Goal: Task Accomplishment & Management: Manage account settings

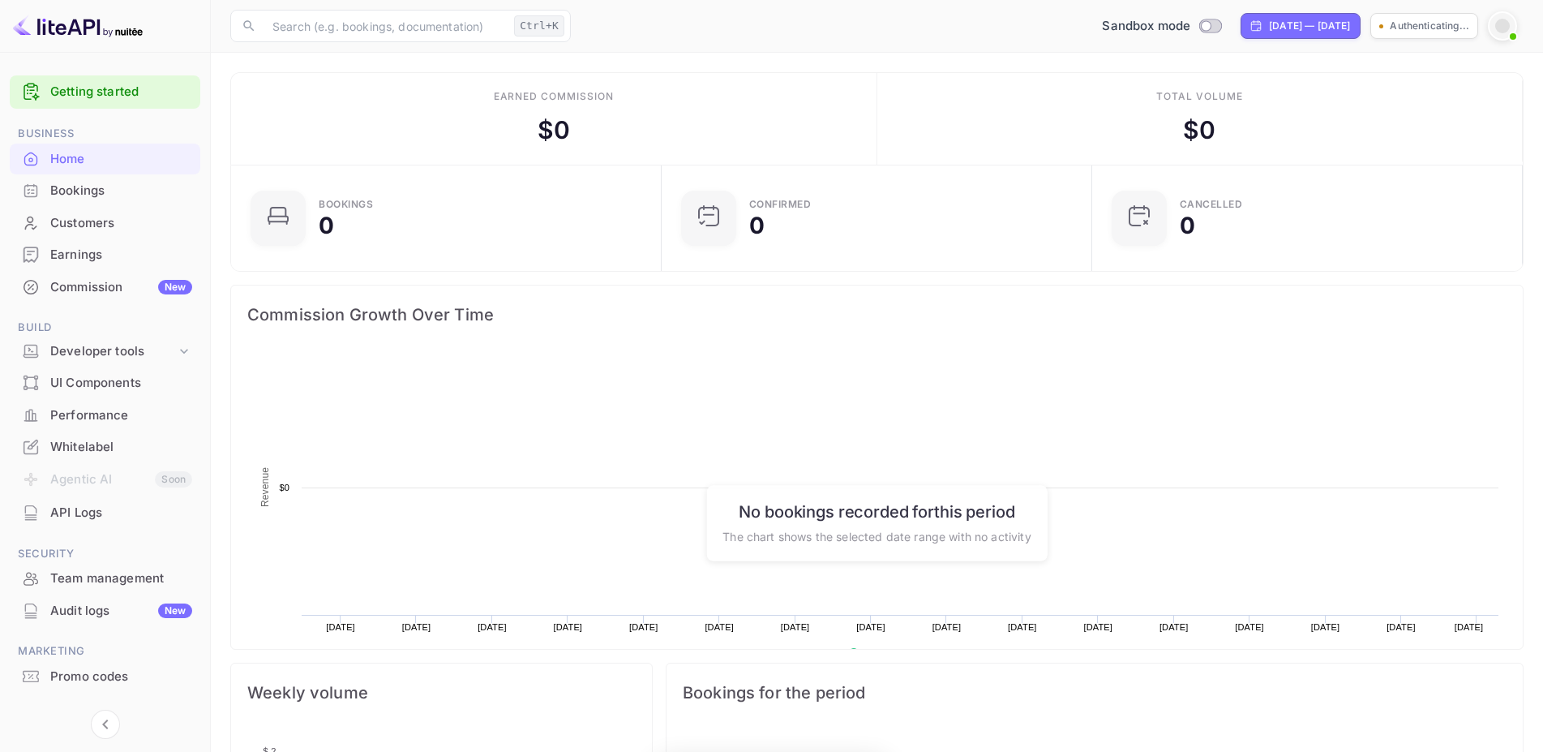
scroll to position [15, 15]
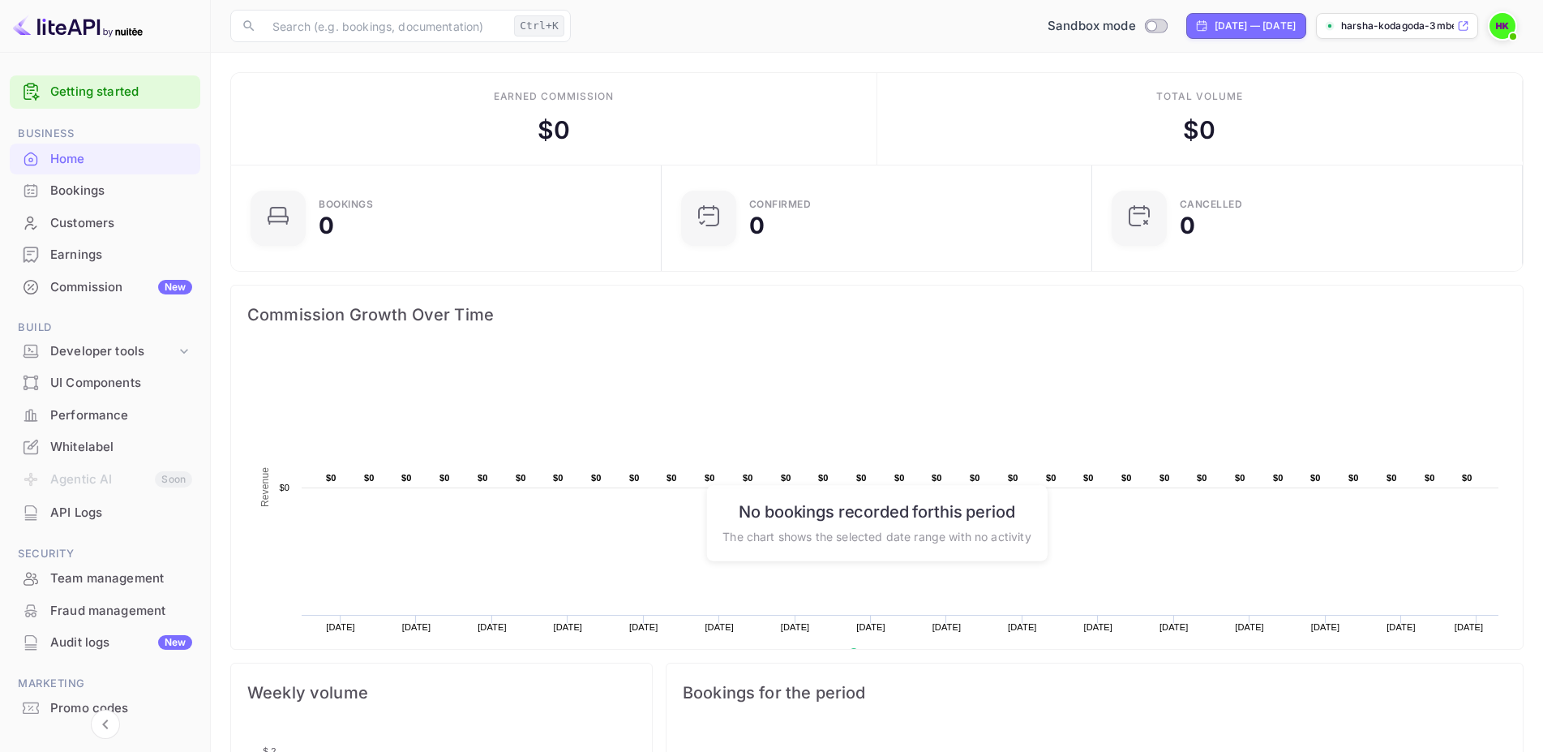
click at [1107, 28] on img at bounding box center [1503, 26] width 26 height 26
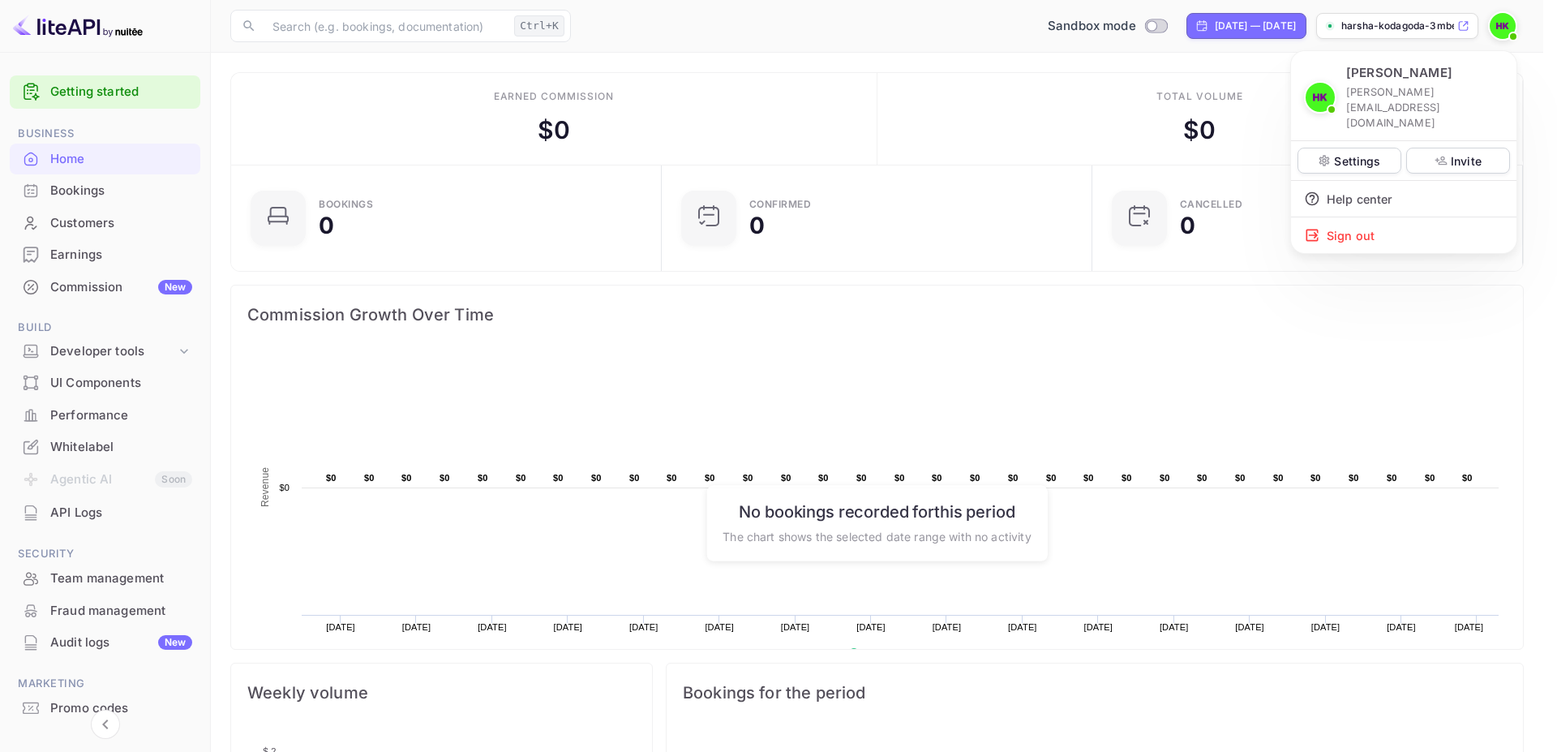
click at [88, 498] on div at bounding box center [778, 376] width 1557 height 752
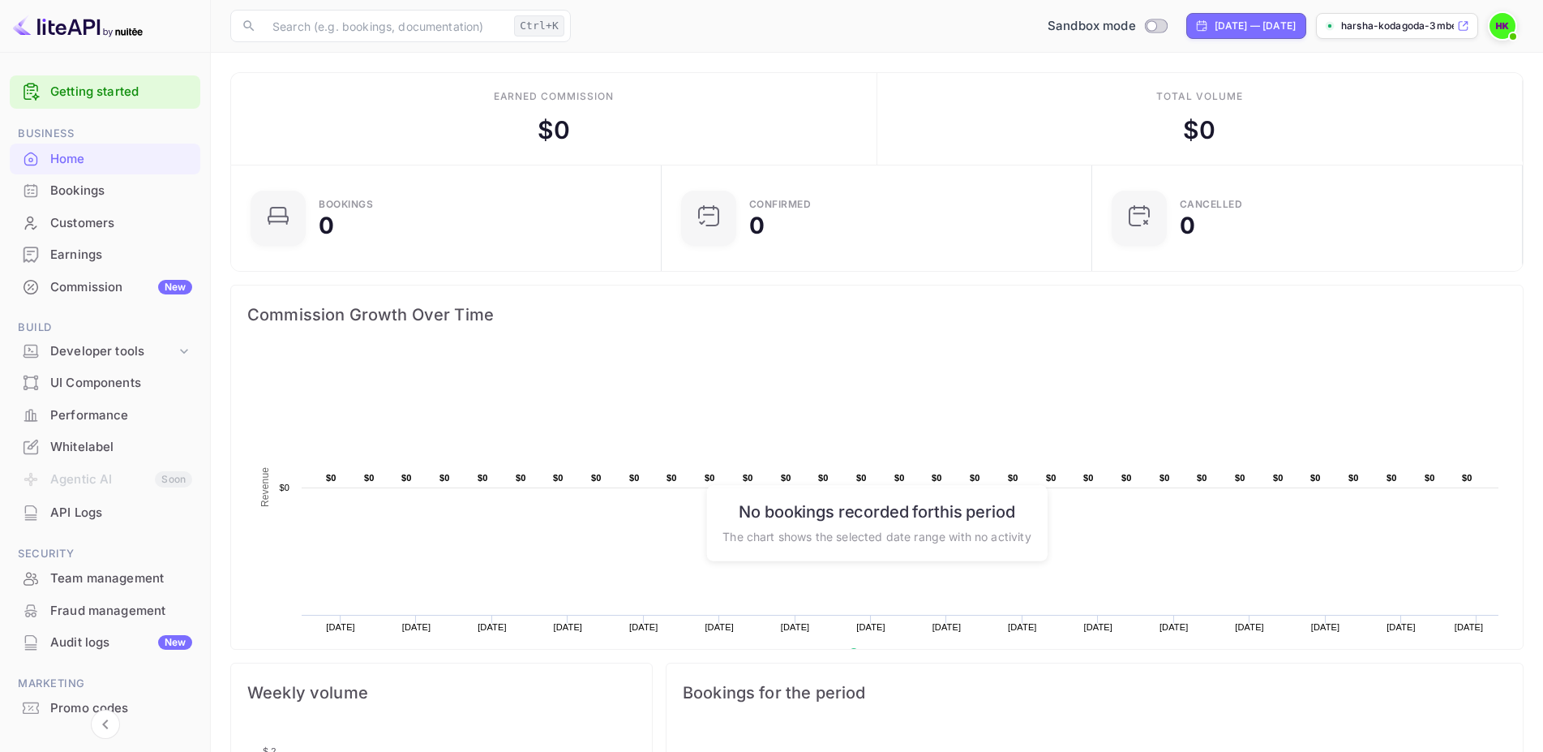
click at [63, 498] on div "API Logs" at bounding box center [121, 513] width 142 height 19
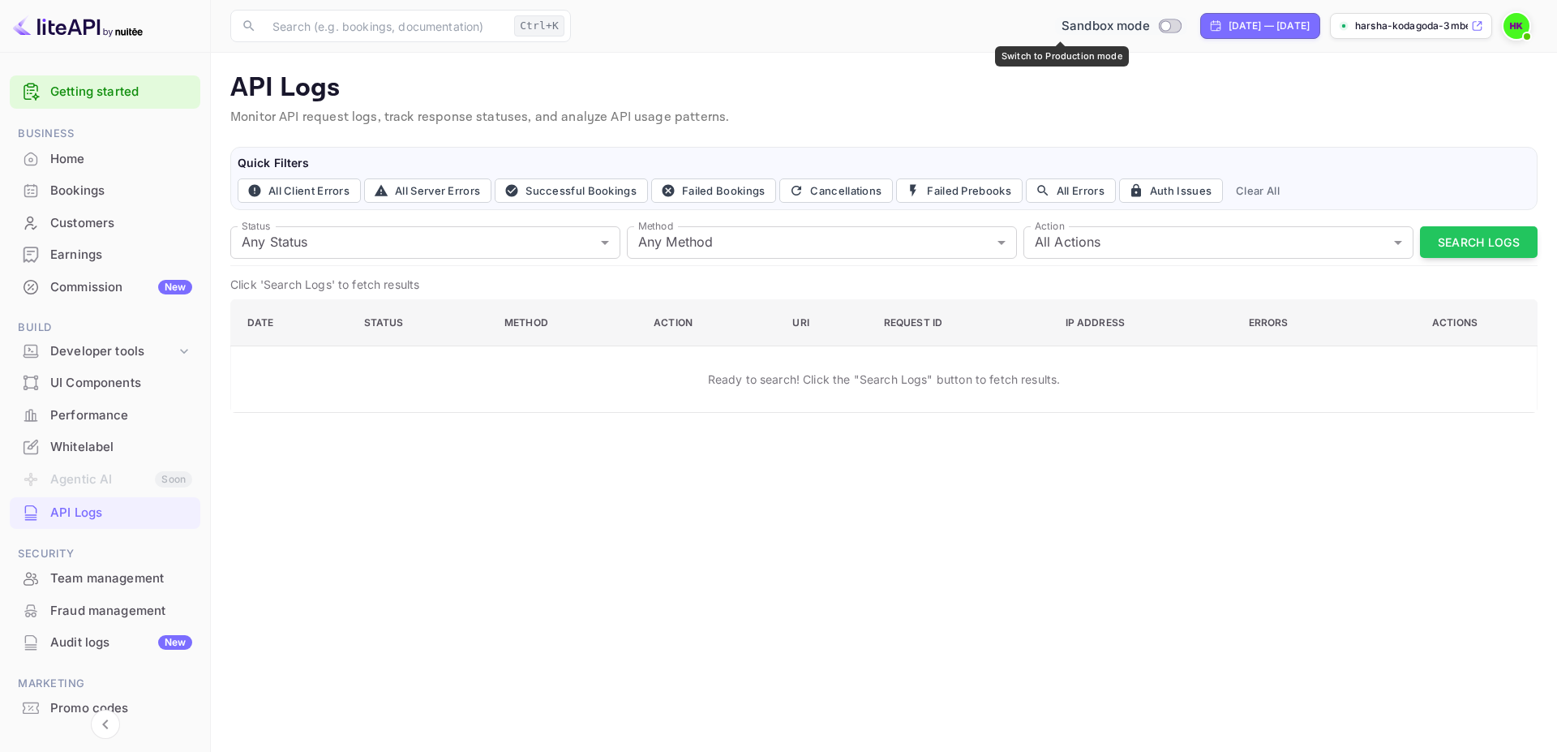
click at [1107, 23] on input "Switch to Production mode" at bounding box center [1165, 25] width 32 height 11
checkbox input "false"
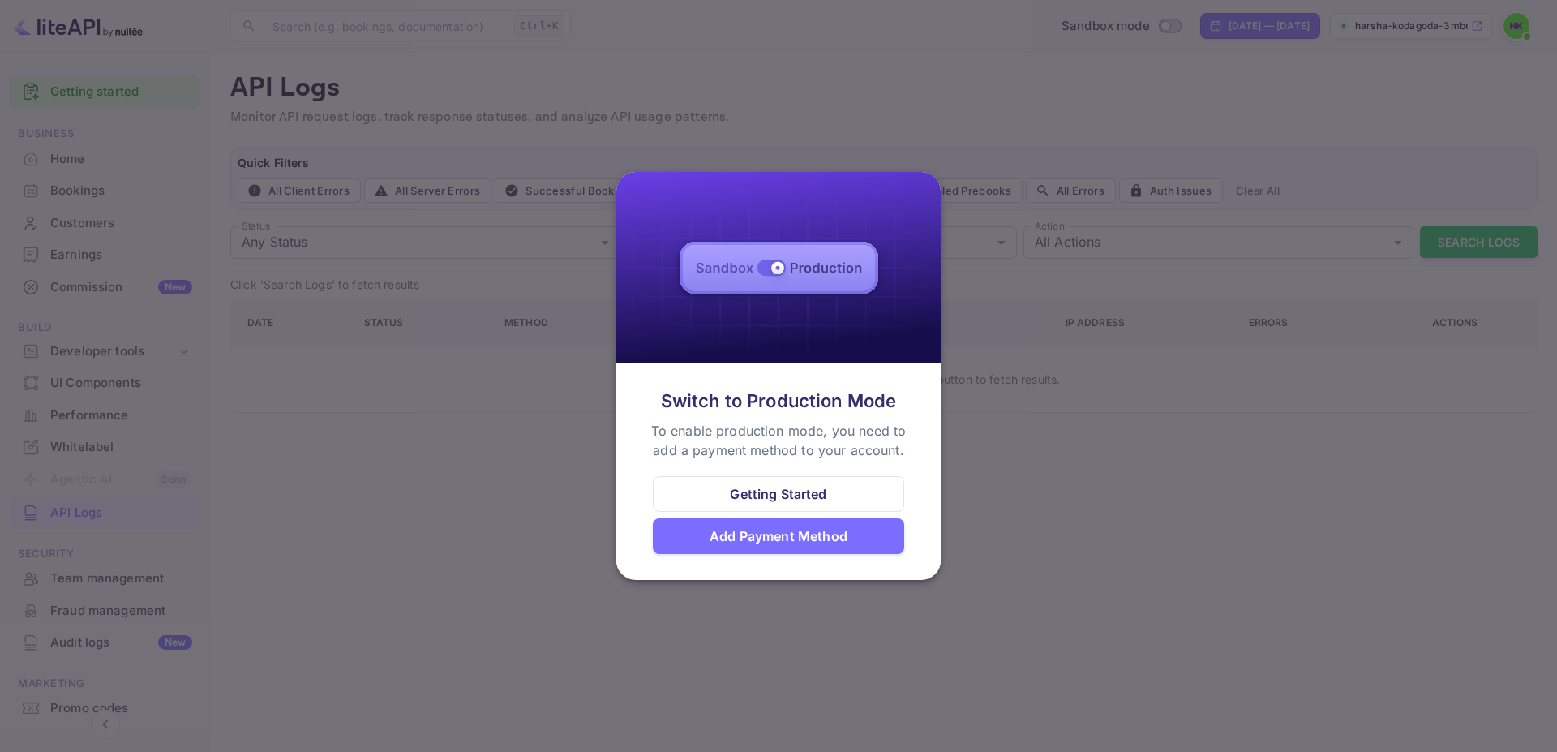
click at [774, 490] on div "Getting Started" at bounding box center [778, 493] width 96 height 19
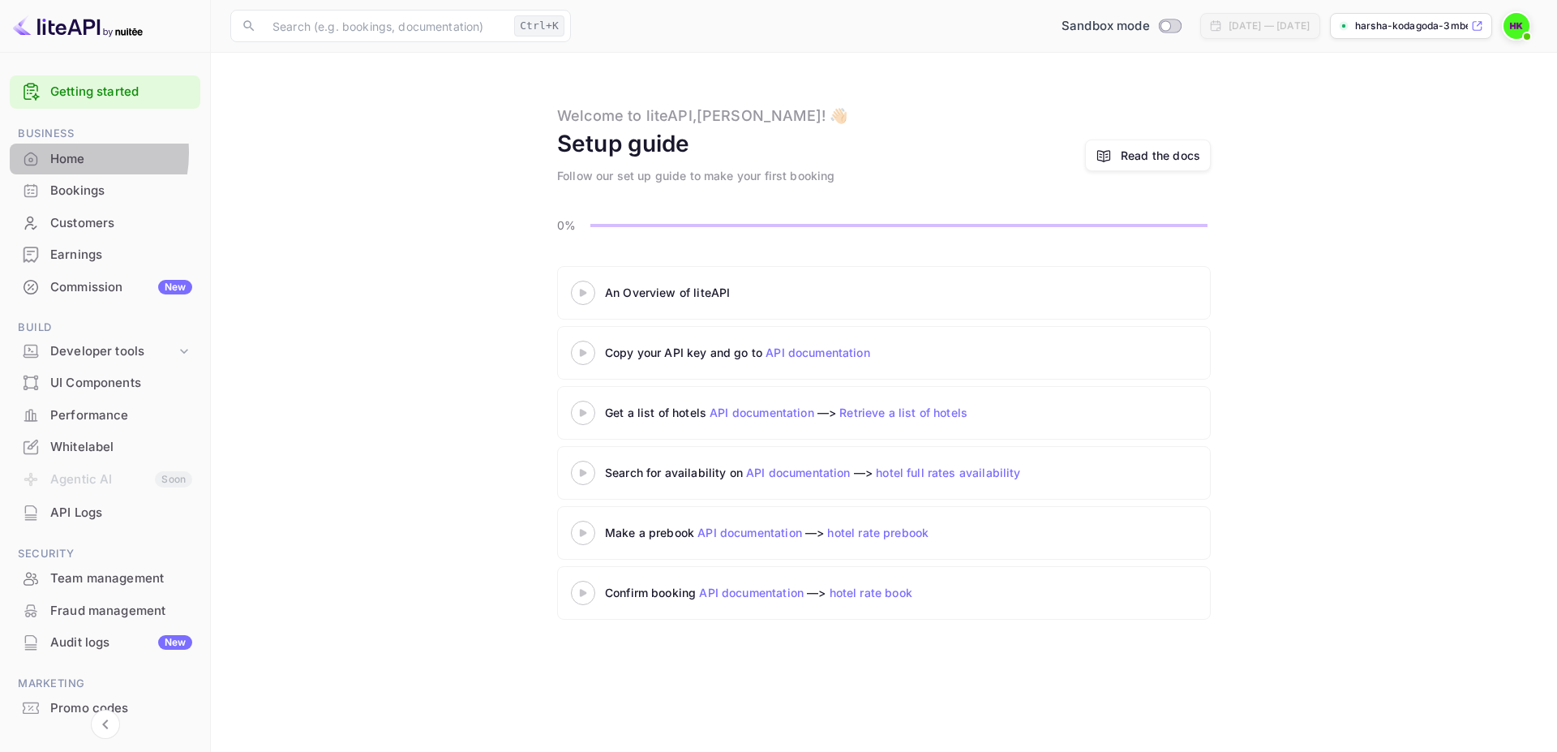
click at [59, 153] on div "Home" at bounding box center [121, 159] width 142 height 19
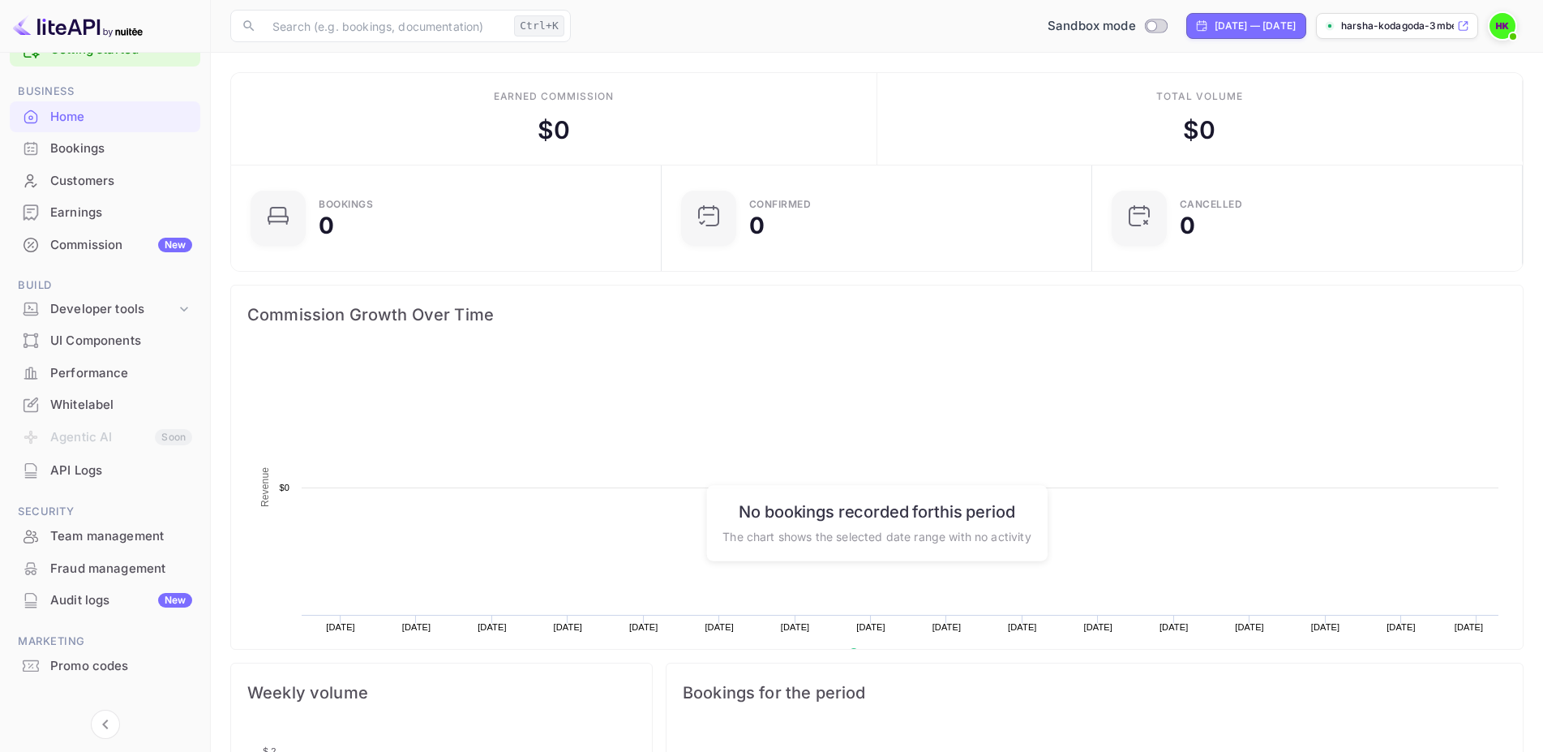
scroll to position [62, 0]
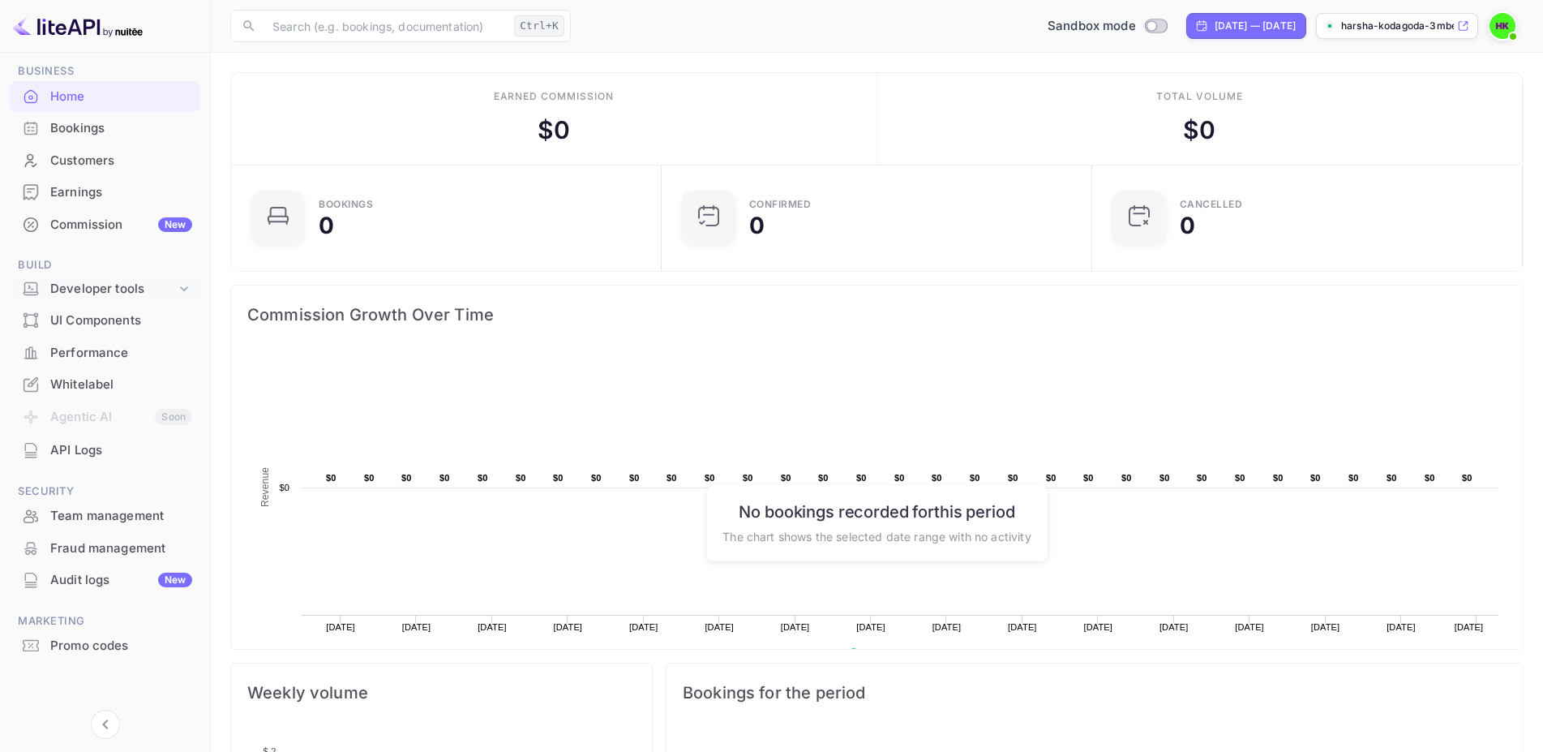
click at [92, 285] on div "Developer tools" at bounding box center [113, 289] width 126 height 19
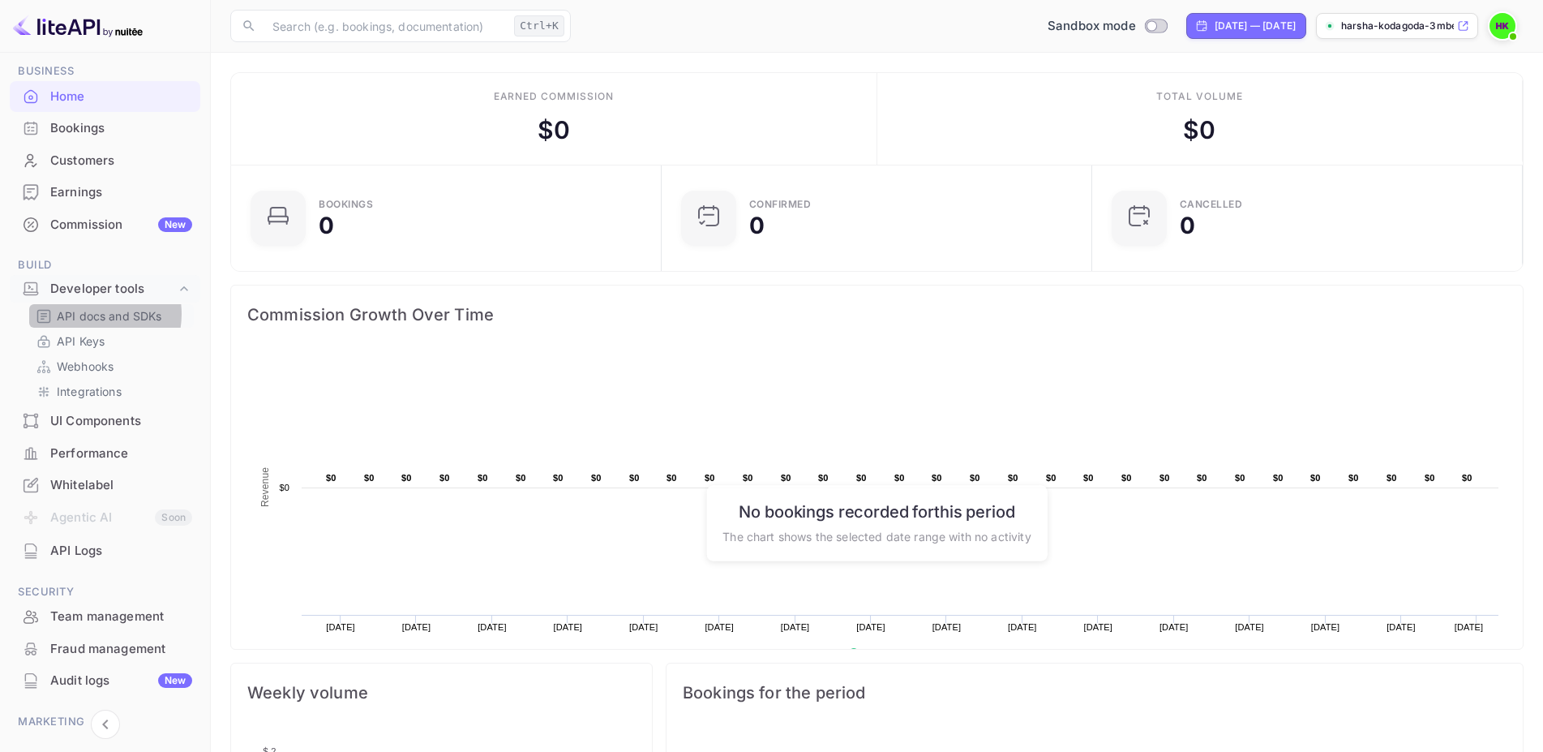
click at [92, 314] on p "API docs and SDKs" at bounding box center [109, 315] width 105 height 17
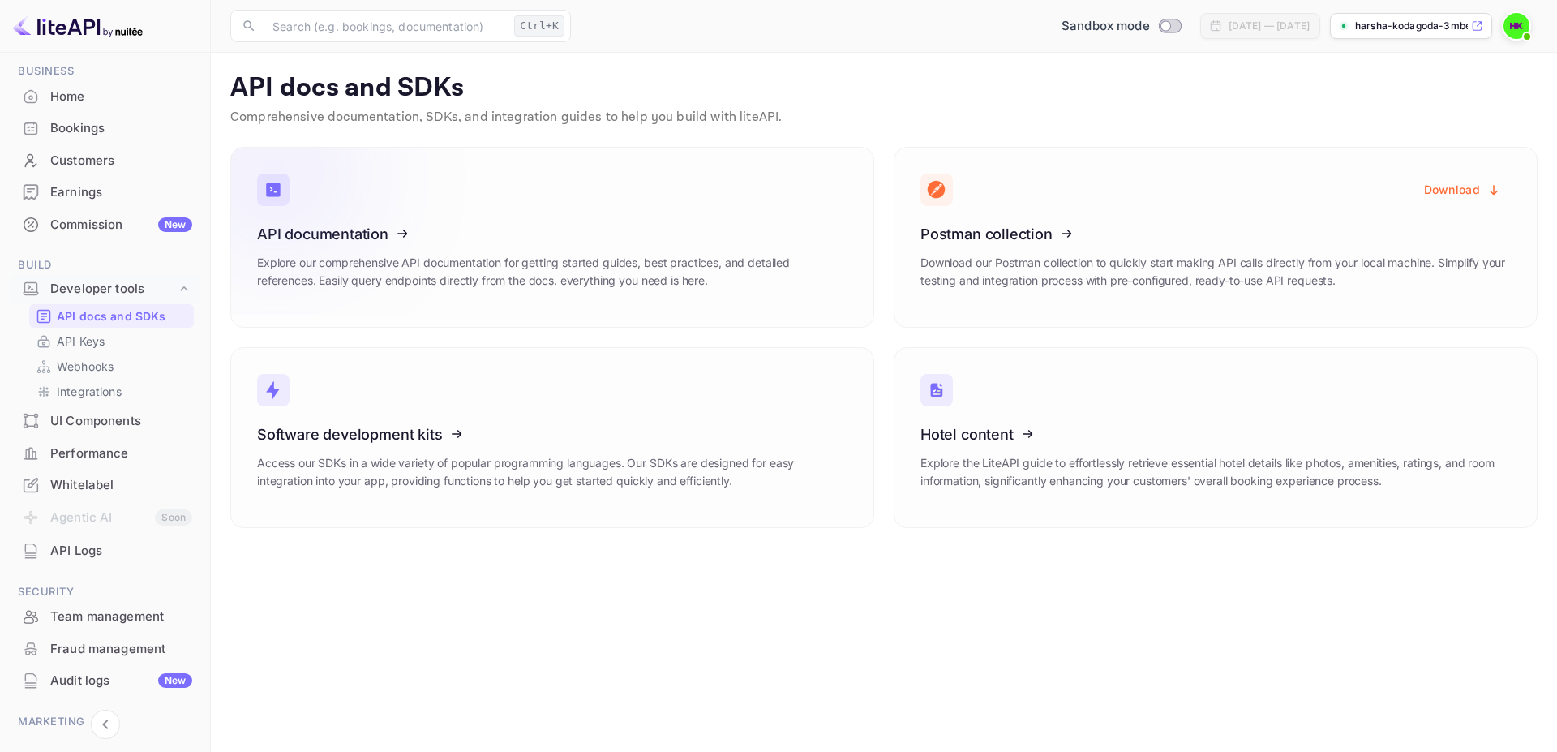
click at [373, 239] on icon at bounding box center [357, 231] width 252 height 167
click at [103, 343] on p "API Keys" at bounding box center [81, 340] width 48 height 17
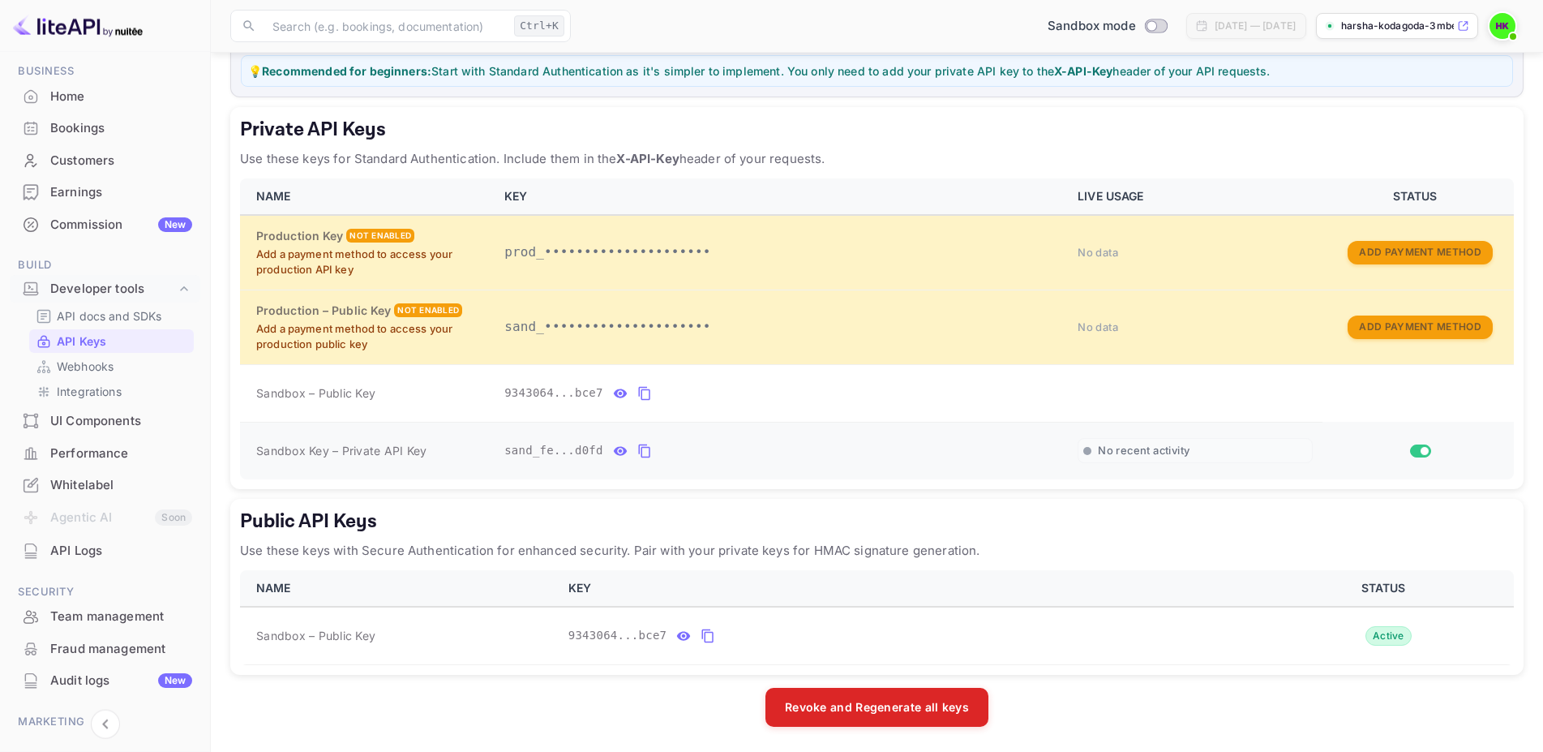
scroll to position [222, 0]
click at [1107, 453] on input "Switch" at bounding box center [1424, 450] width 29 height 10
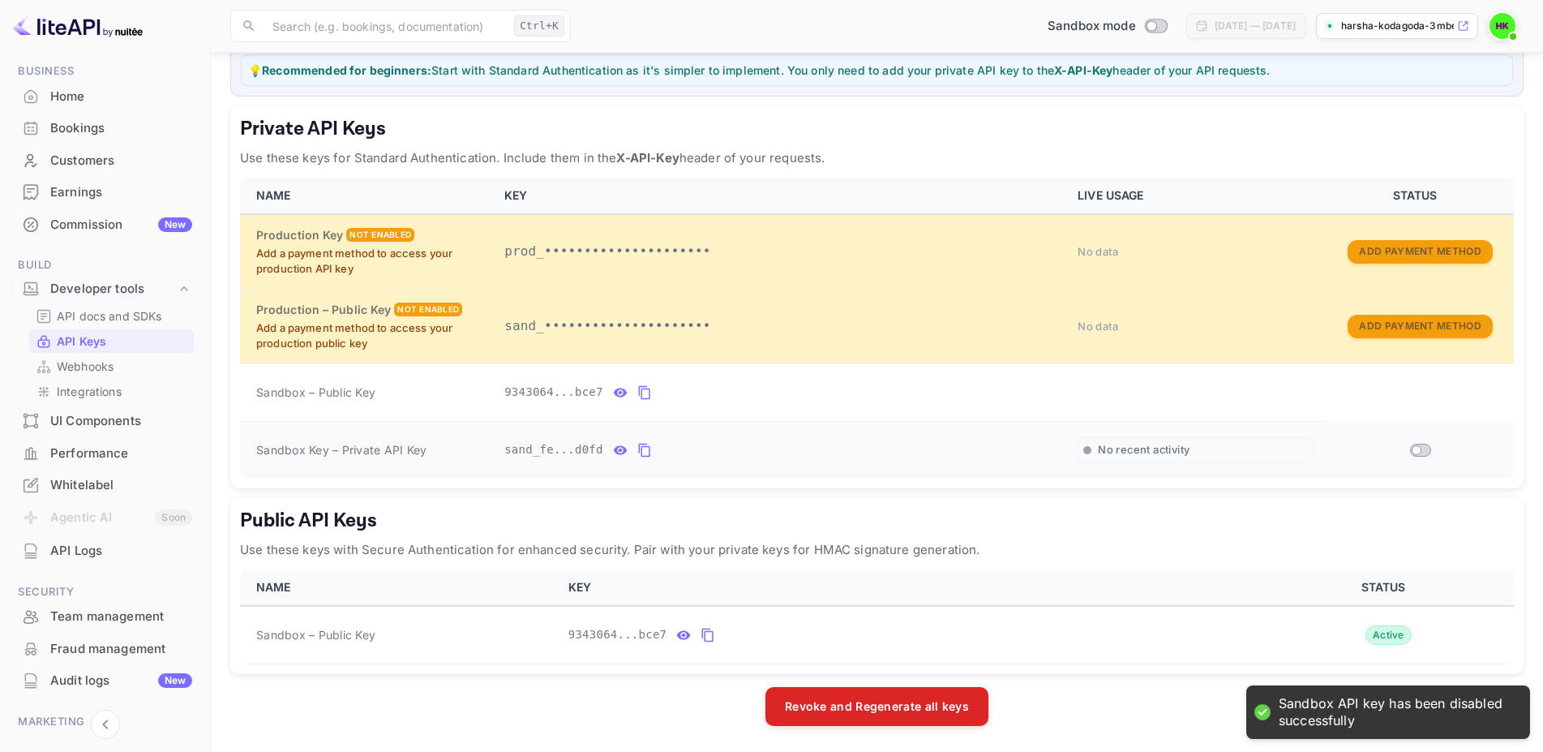
click at [1107, 453] on input "Switch" at bounding box center [1416, 450] width 29 height 10
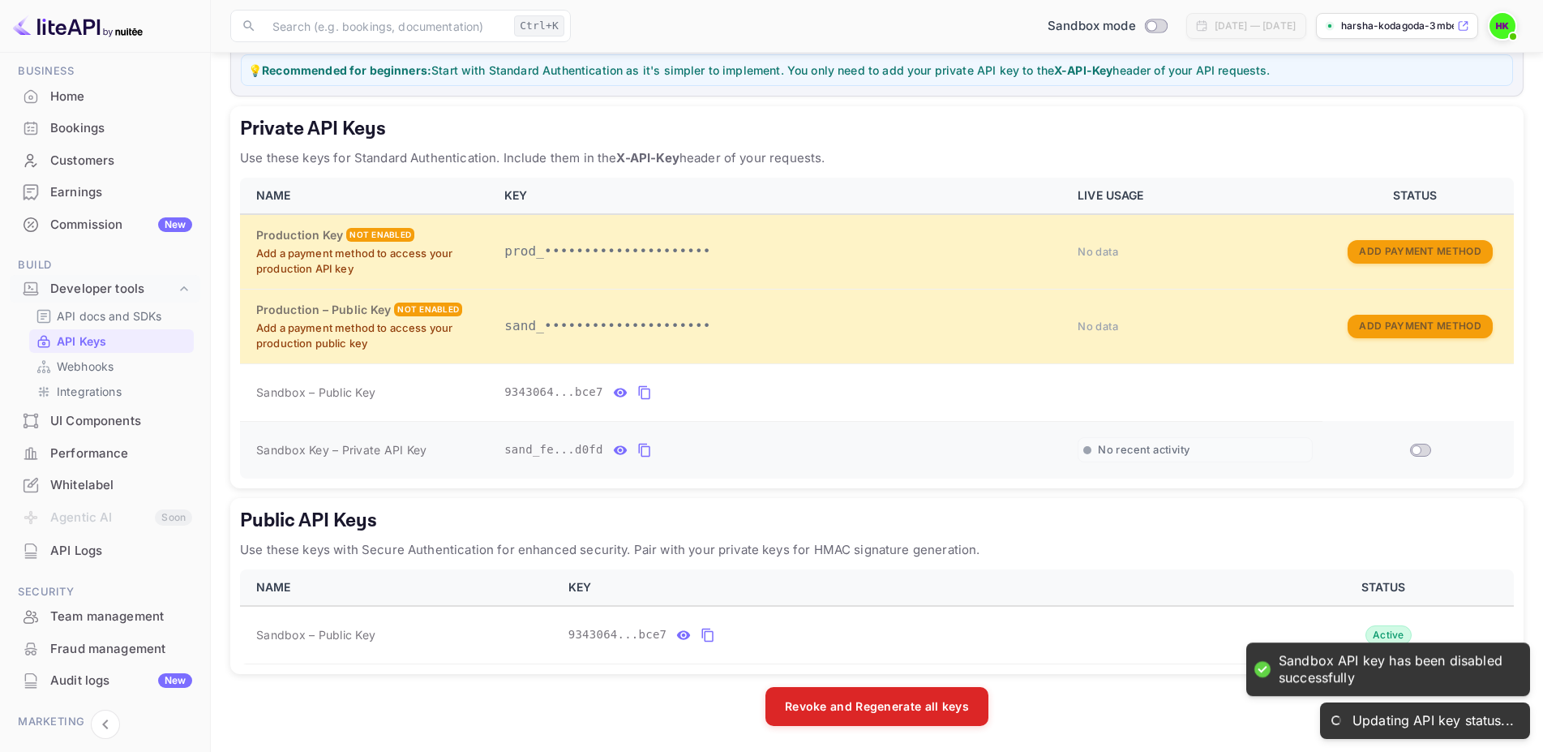
checkbox input "true"
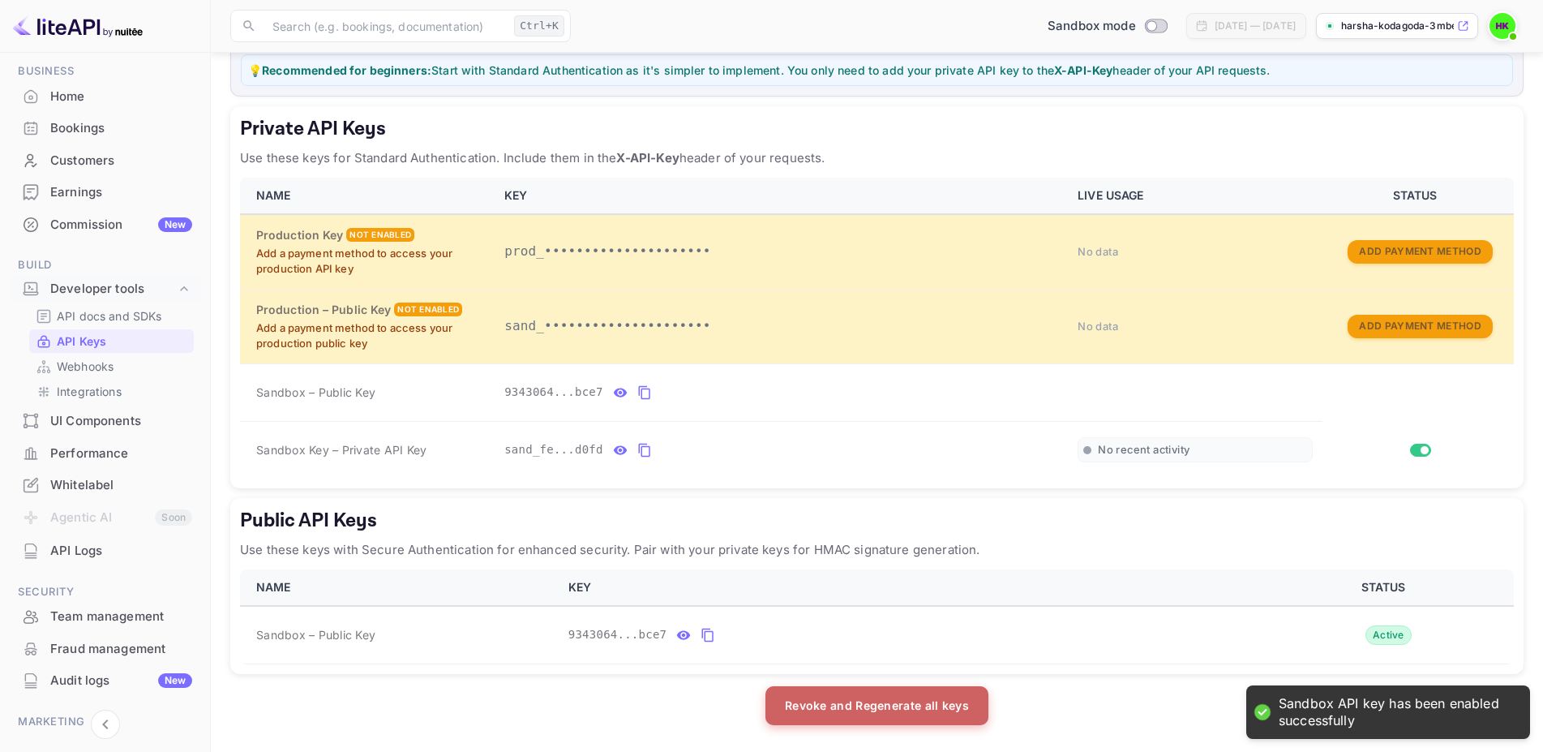
click at [911, 498] on button "Revoke and Regenerate all keys" at bounding box center [876, 705] width 223 height 39
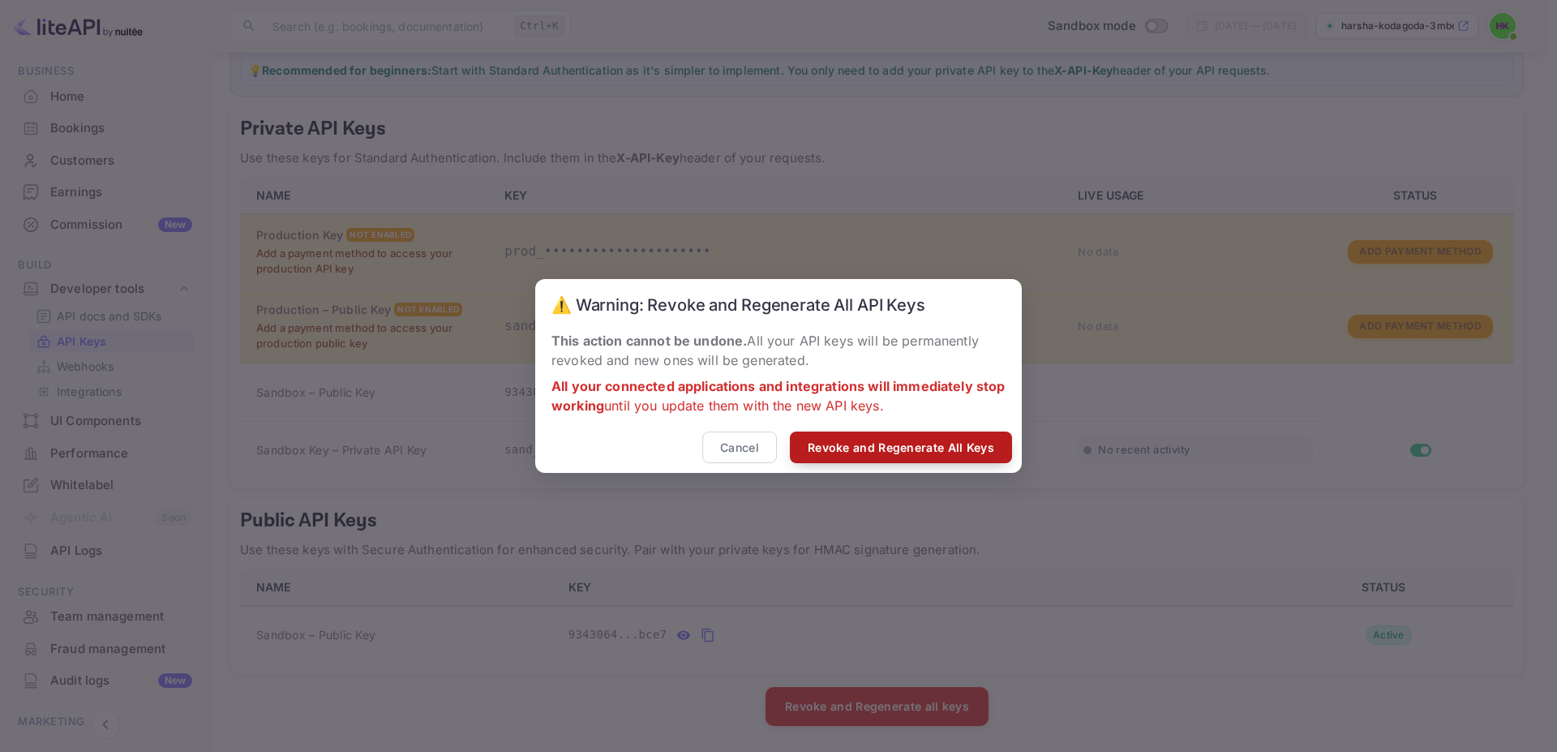
click at [911, 457] on button "Revoke and Regenerate All Keys" at bounding box center [901, 447] width 222 height 32
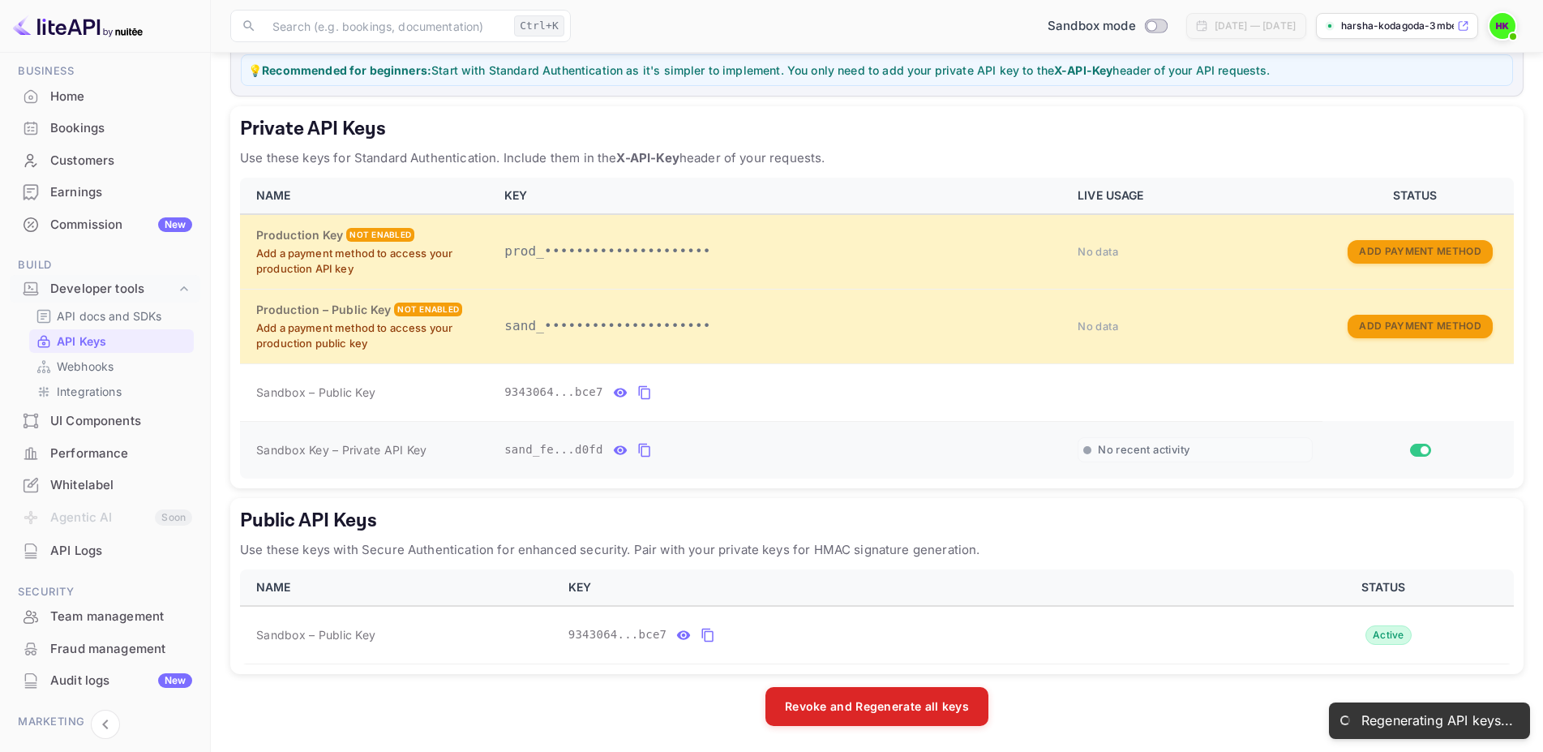
scroll to position [107, 0]
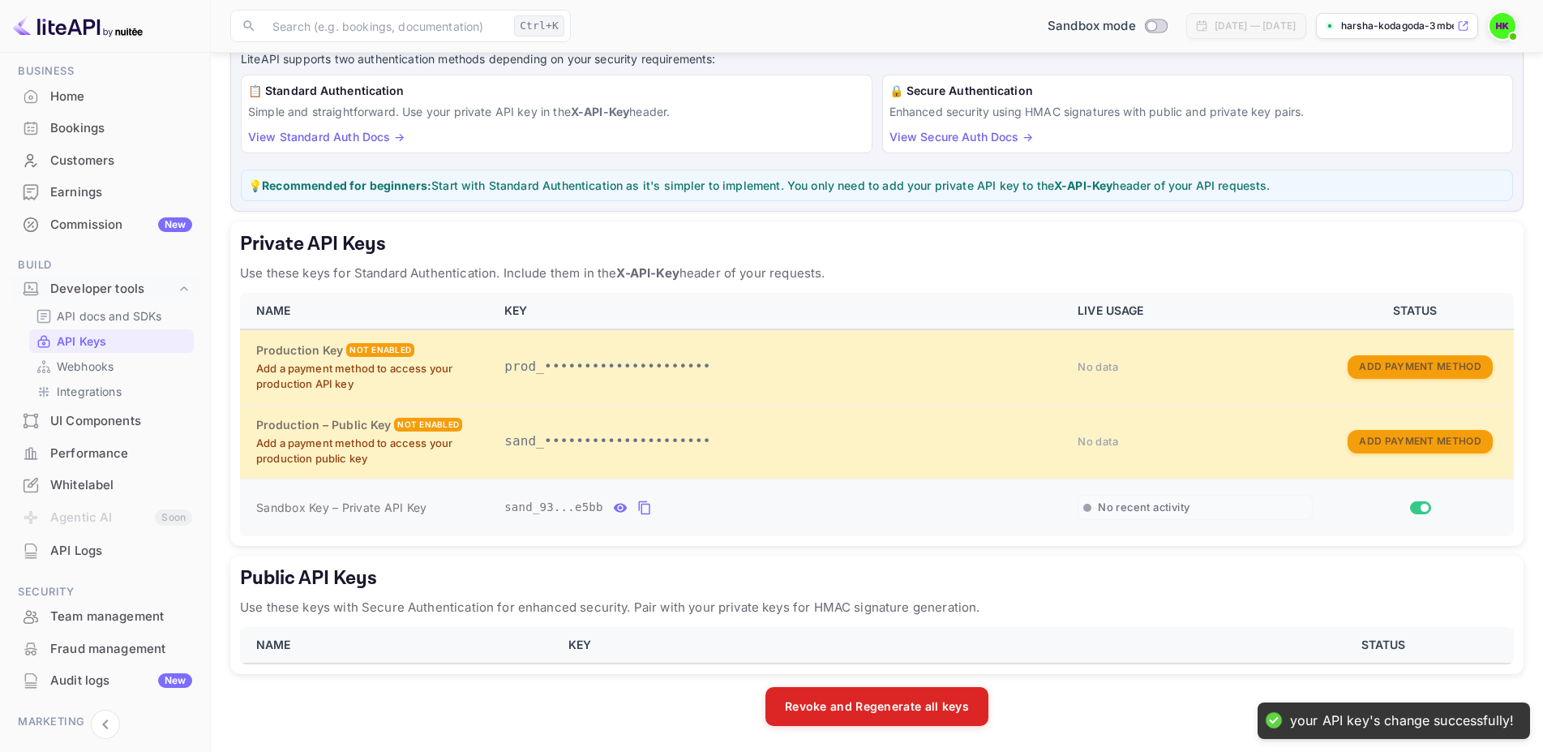
click at [639, 498] on icon "private api keys table" at bounding box center [644, 507] width 15 height 19
